Goal: Information Seeking & Learning: Learn about a topic

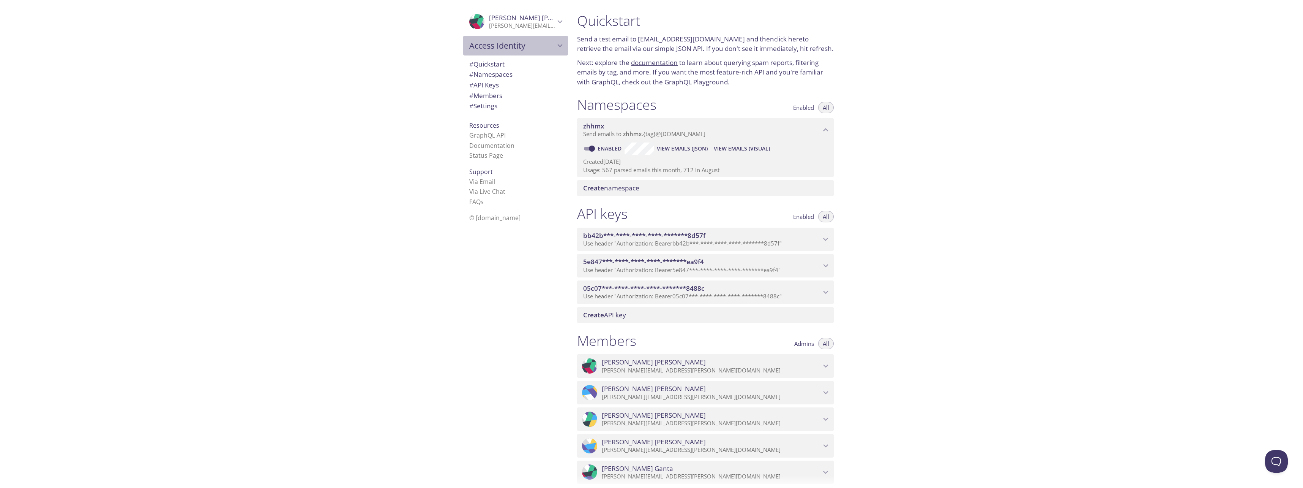
click at [514, 45] on span "Access Identity" at bounding box center [512, 45] width 86 height 11
click at [489, 109] on span "Kerberos" at bounding box center [515, 111] width 93 height 10
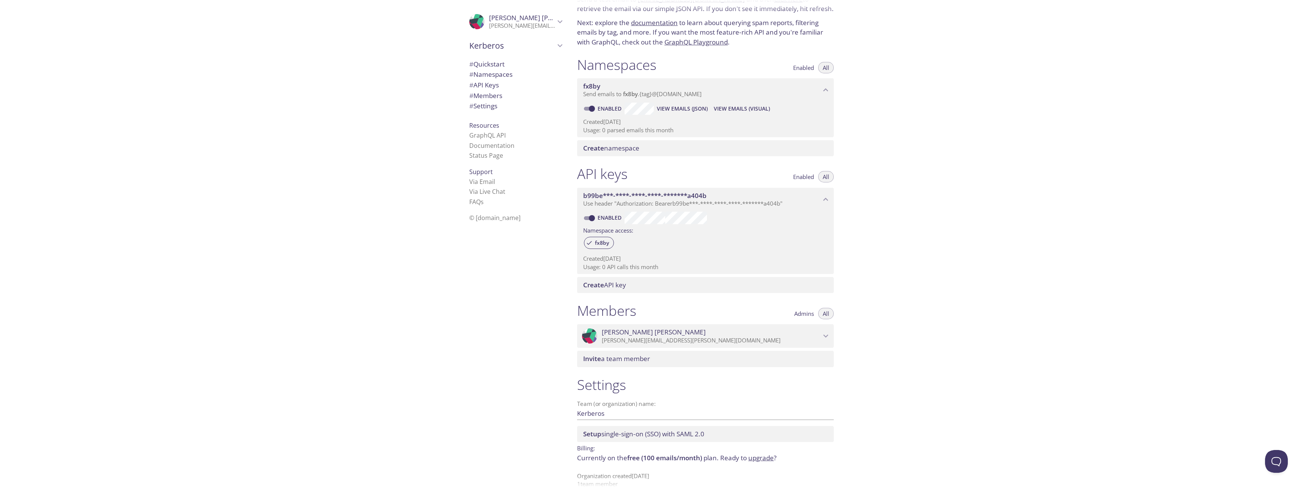
scroll to position [52, 0]
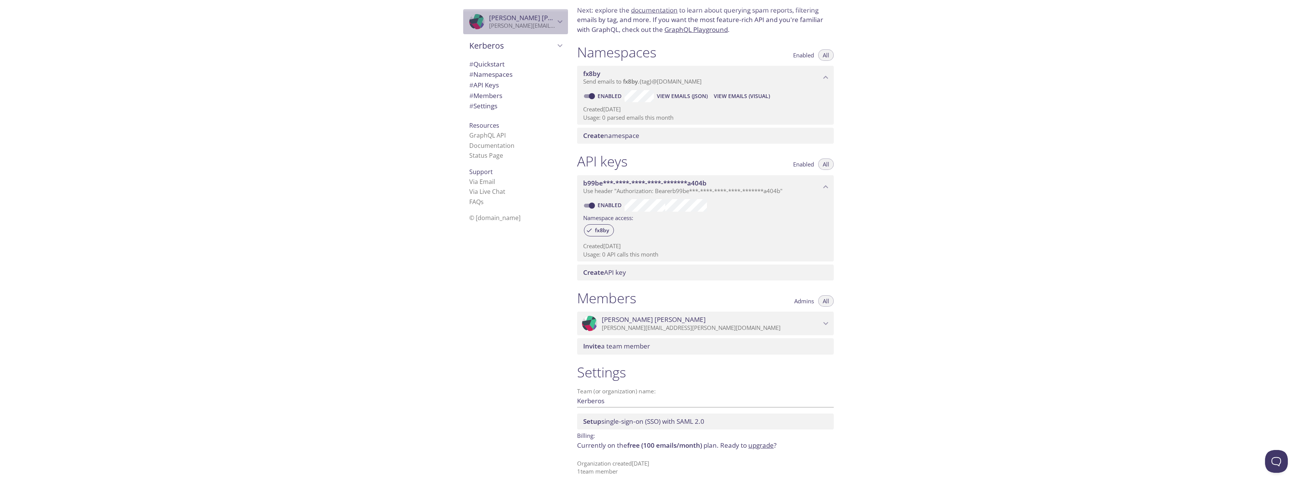
click at [529, 20] on span "[PERSON_NAME]" at bounding box center [522, 18] width 66 height 8
click at [521, 76] on span "Kerberos" at bounding box center [512, 79] width 86 height 11
click at [507, 64] on span "Access Identity" at bounding box center [515, 63] width 93 height 10
type input "Access Identity"
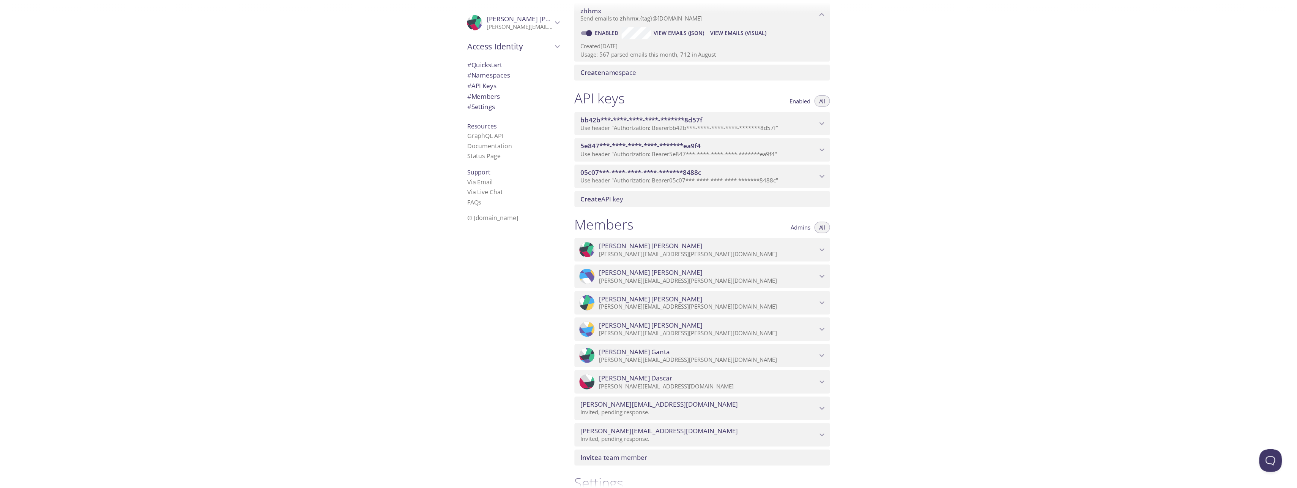
scroll to position [238, 0]
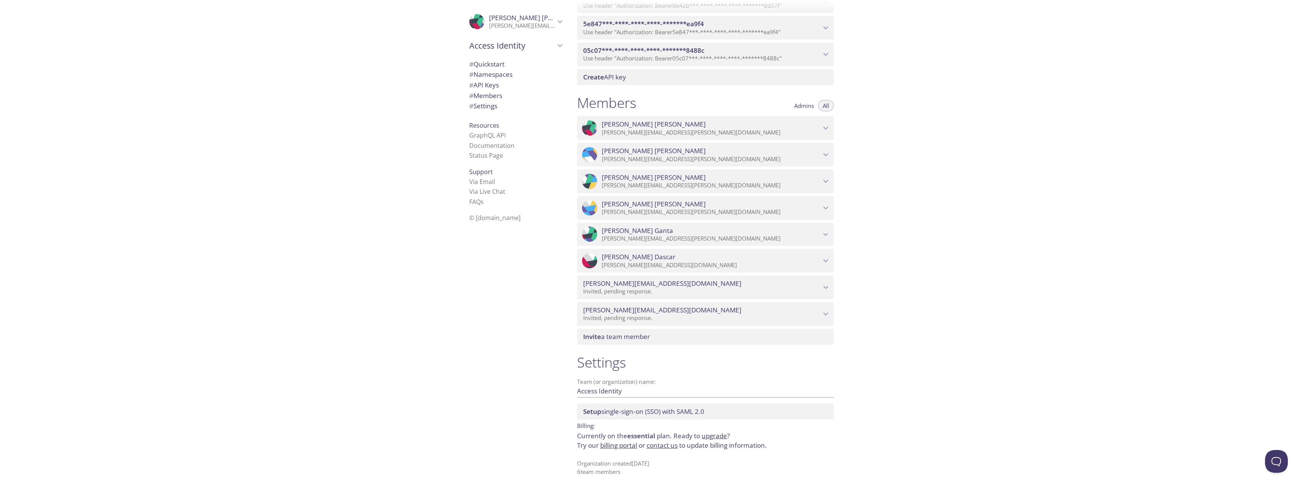
click at [718, 437] on link "upgrade" at bounding box center [714, 435] width 25 height 9
